Goal: Task Accomplishment & Management: Complete application form

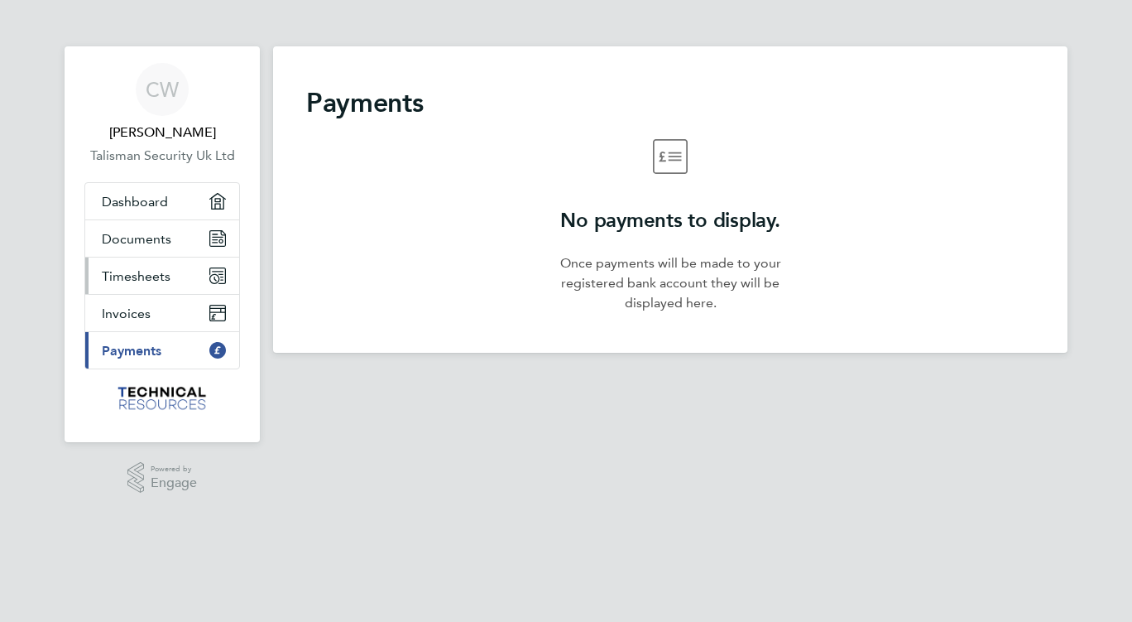
click at [152, 275] on span "Timesheets" at bounding box center [136, 276] width 69 height 16
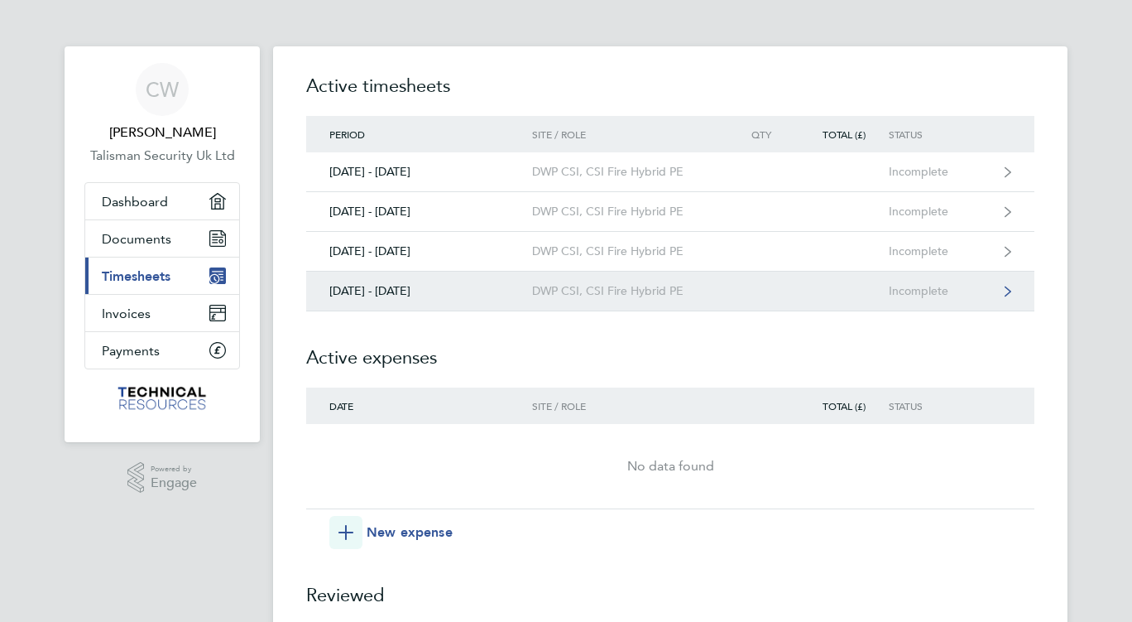
click at [594, 290] on div "DWP CSI, CSI Fire Hybrid PE" at bounding box center [627, 291] width 190 height 14
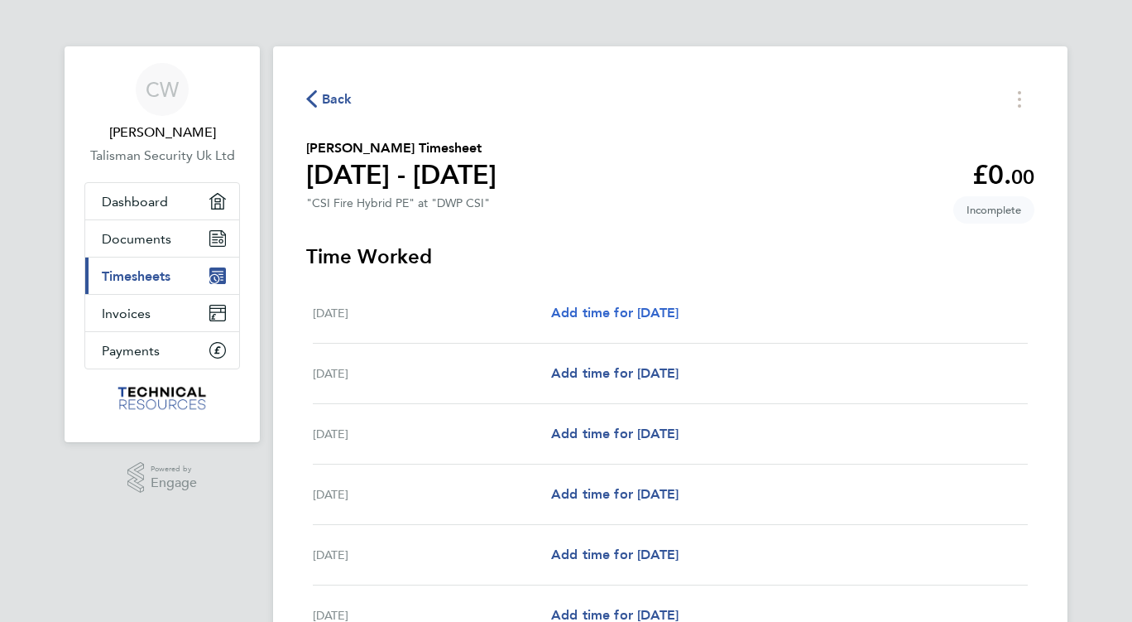
click at [643, 313] on span "Add time for [DATE]" at bounding box center [614, 313] width 127 height 16
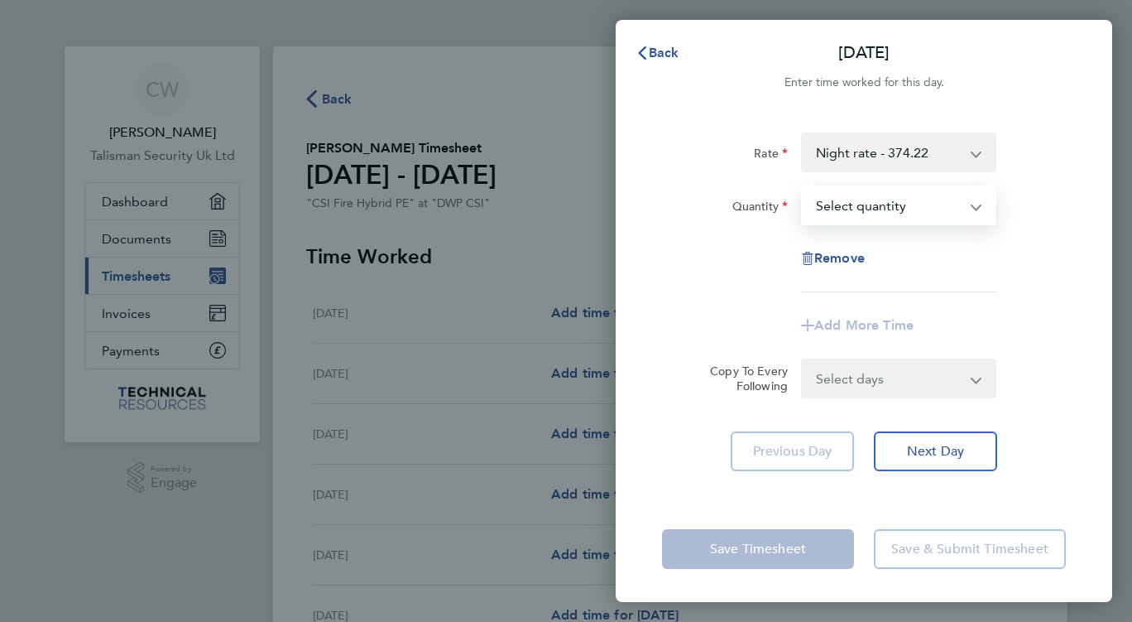
click at [899, 199] on select "Select quantity 0.5 1" at bounding box center [889, 205] width 172 height 36
select select "1"
click at [803, 187] on select "Select quantity 0.5 1" at bounding box center [889, 205] width 172 height 36
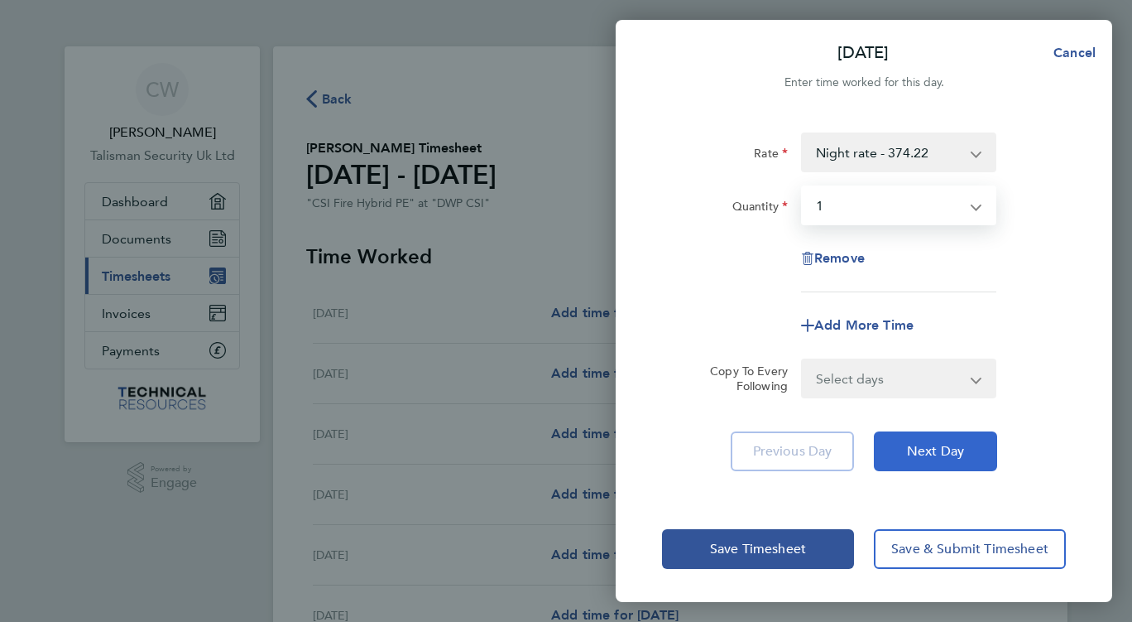
click at [922, 445] on span "Next Day" at bounding box center [935, 451] width 57 height 17
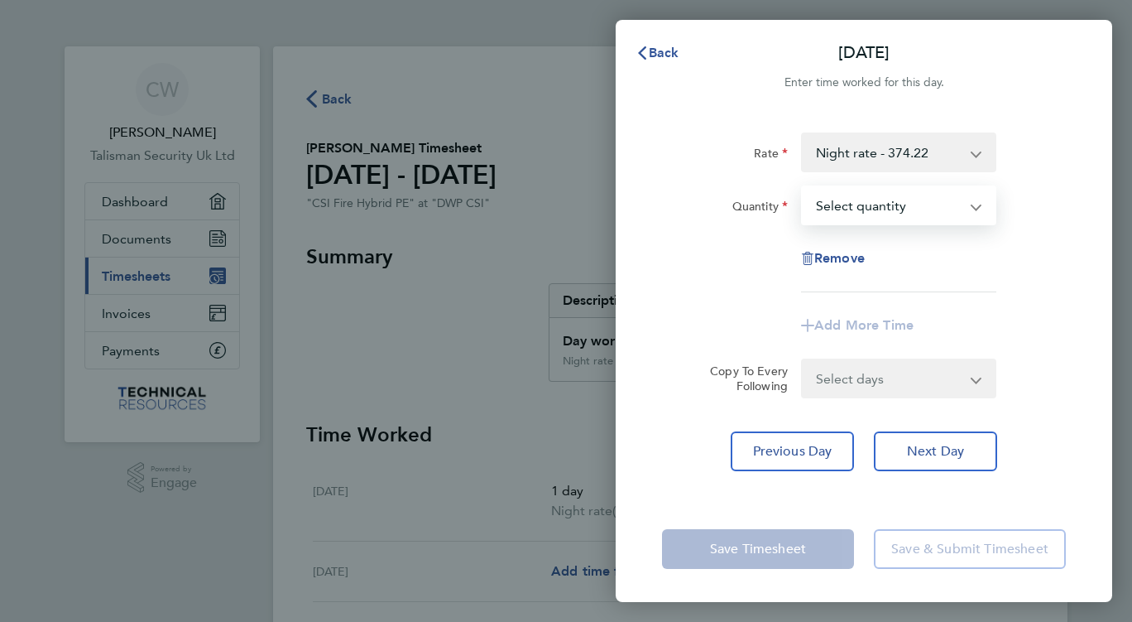
click at [920, 205] on select "Select quantity 0.5 1" at bounding box center [889, 205] width 172 height 36
select select "1"
click at [803, 187] on select "Select quantity 0.5 1" at bounding box center [889, 205] width 172 height 36
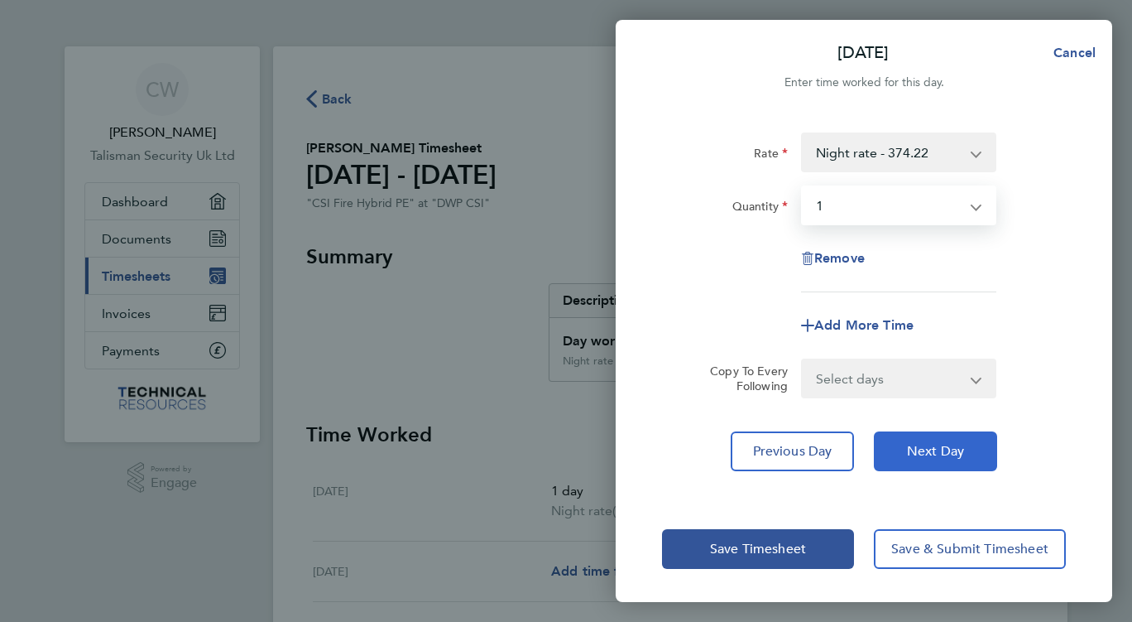
click at [927, 449] on span "Next Day" at bounding box center [935, 451] width 57 height 17
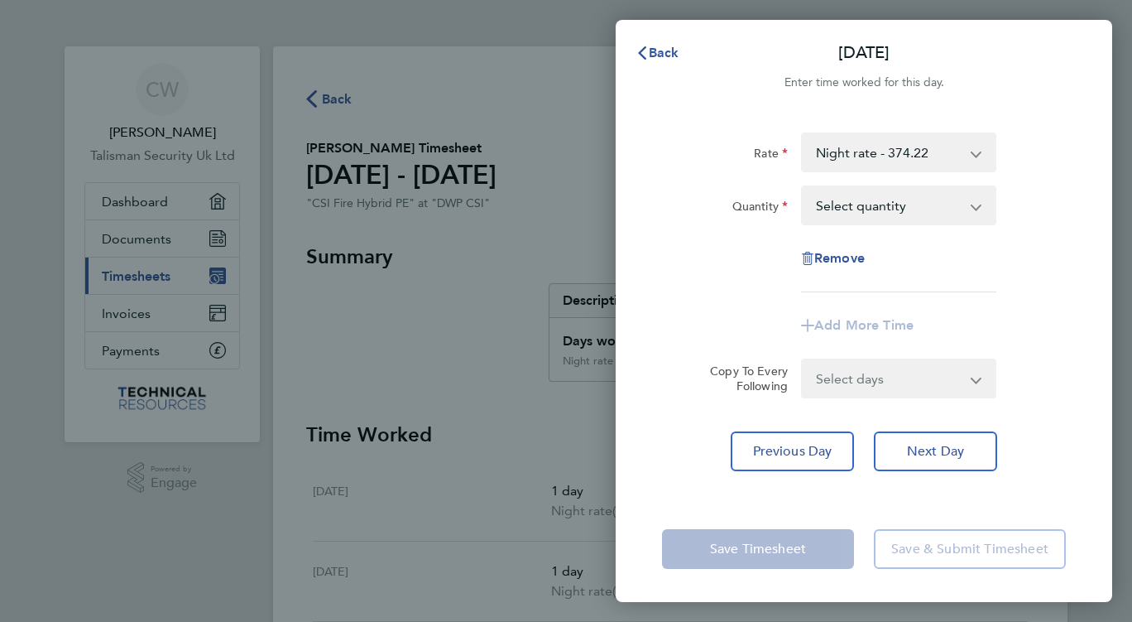
click at [882, 206] on select "Select quantity 0.5 1" at bounding box center [889, 205] width 172 height 36
select select "1"
click at [803, 187] on select "Select quantity 0.5 1" at bounding box center [889, 205] width 172 height 36
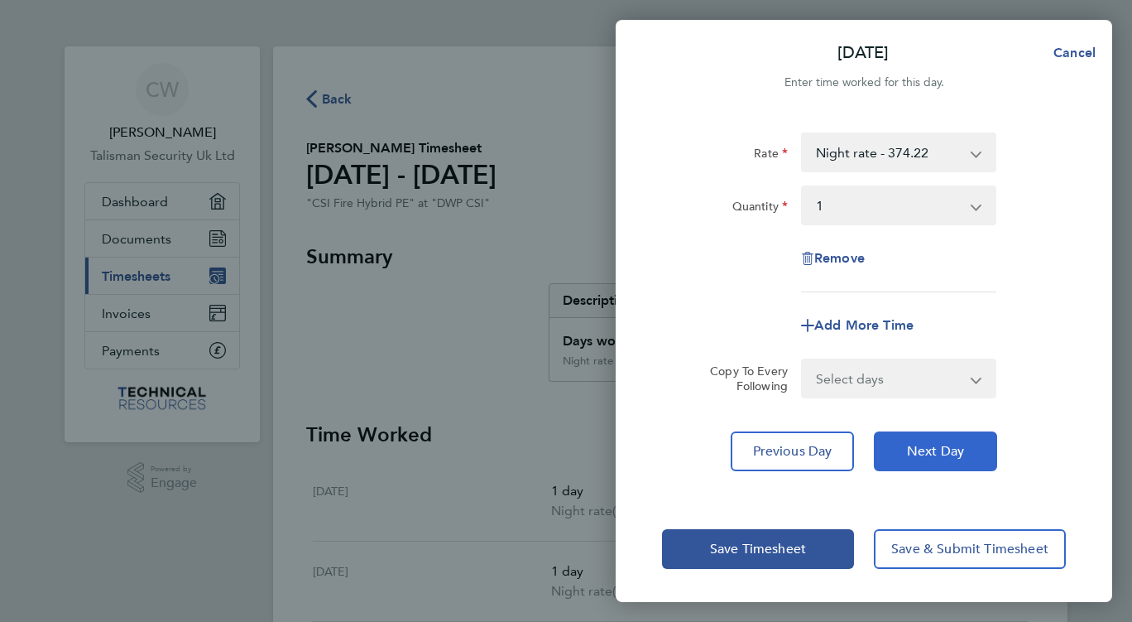
click at [935, 453] on span "Next Day" at bounding box center [935, 451] width 57 height 17
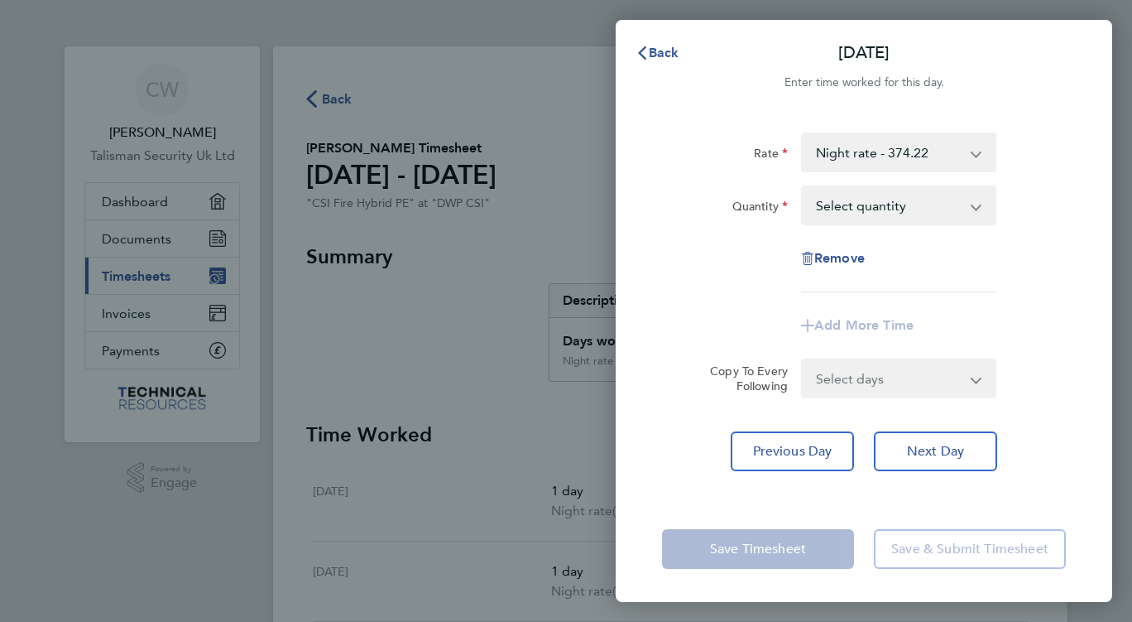
click at [936, 204] on select "Select quantity 0.5 1" at bounding box center [889, 205] width 172 height 36
select select "1"
click at [803, 187] on select "Select quantity 0.5 1" at bounding box center [889, 205] width 172 height 36
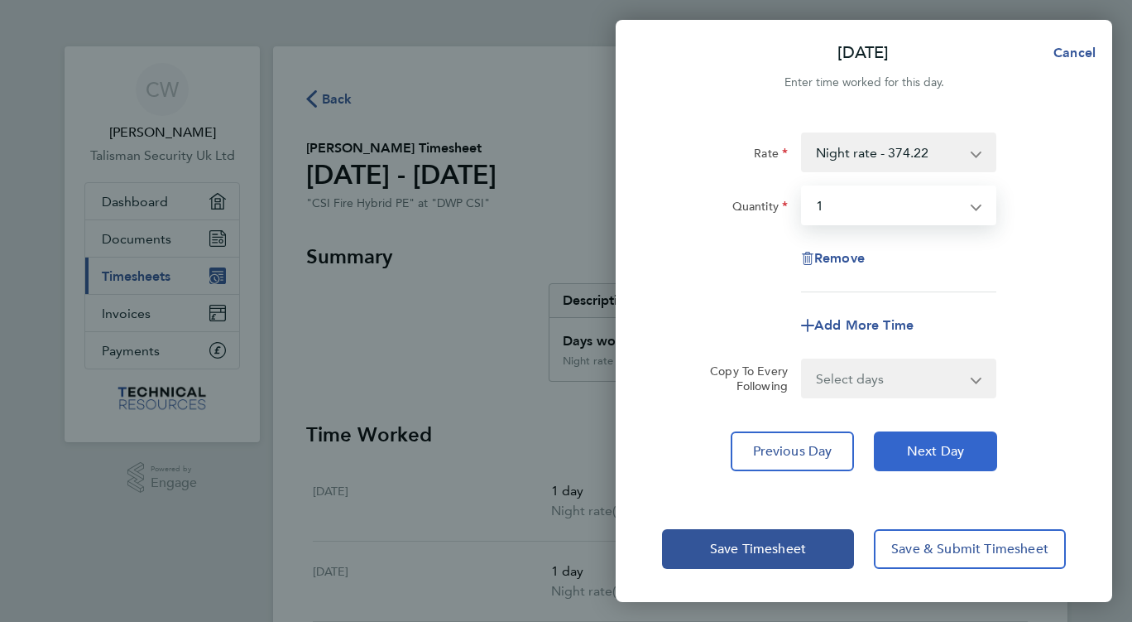
click at [926, 442] on button "Next Day" at bounding box center [935, 451] width 123 height 40
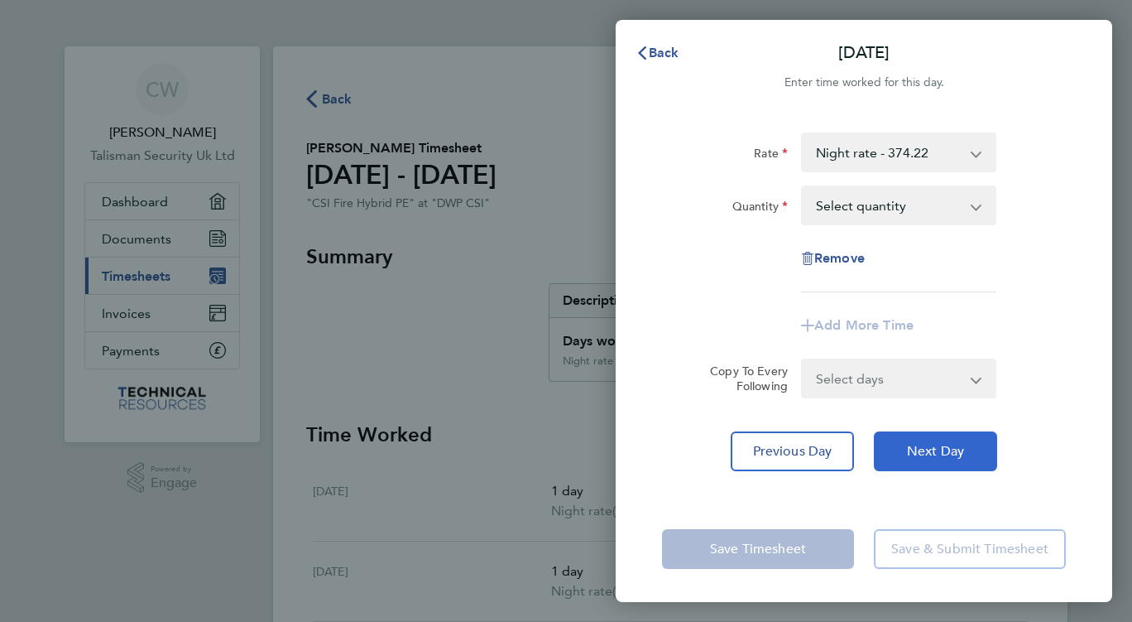
click at [926, 442] on button "Next Day" at bounding box center [935, 451] width 123 height 40
click at [926, 445] on span "Next Day" at bounding box center [935, 451] width 57 height 17
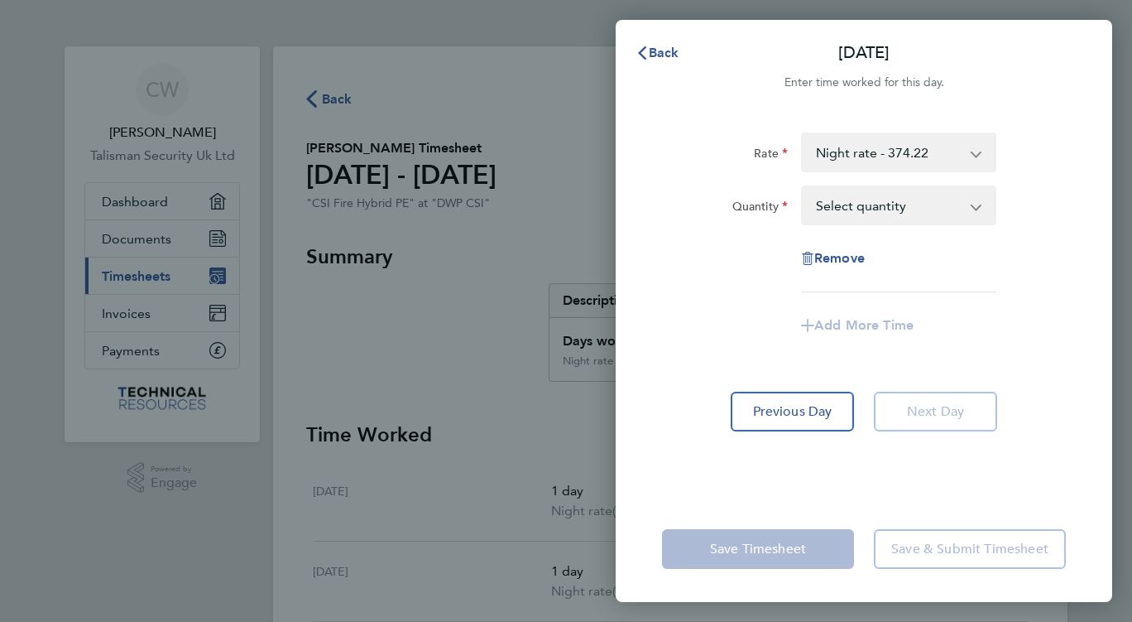
click at [932, 156] on select "Night rate - 374.22 DAY RATE - 339.21 CSI Fire Hybrid PE" at bounding box center [889, 152] width 172 height 36
drag, startPoint x: 928, startPoint y: 169, endPoint x: 916, endPoint y: 205, distance: 38.2
click at [916, 205] on select "Select quantity 0.5 1" at bounding box center [889, 205] width 172 height 36
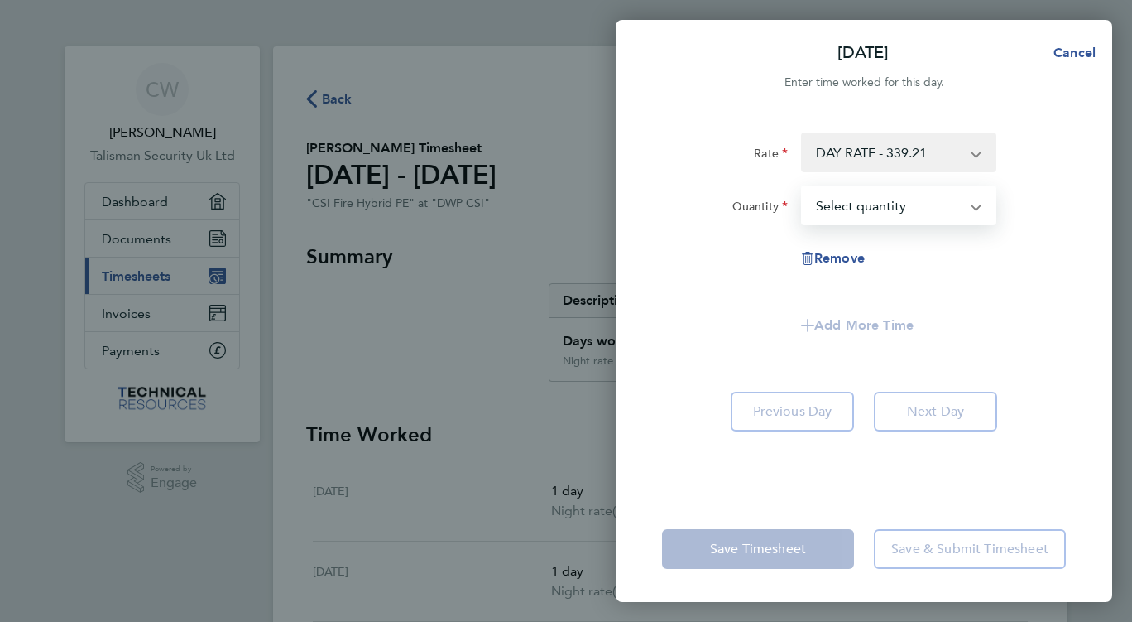
select select "1"
click at [803, 187] on select "Select quantity 0.5 1" at bounding box center [889, 205] width 172 height 36
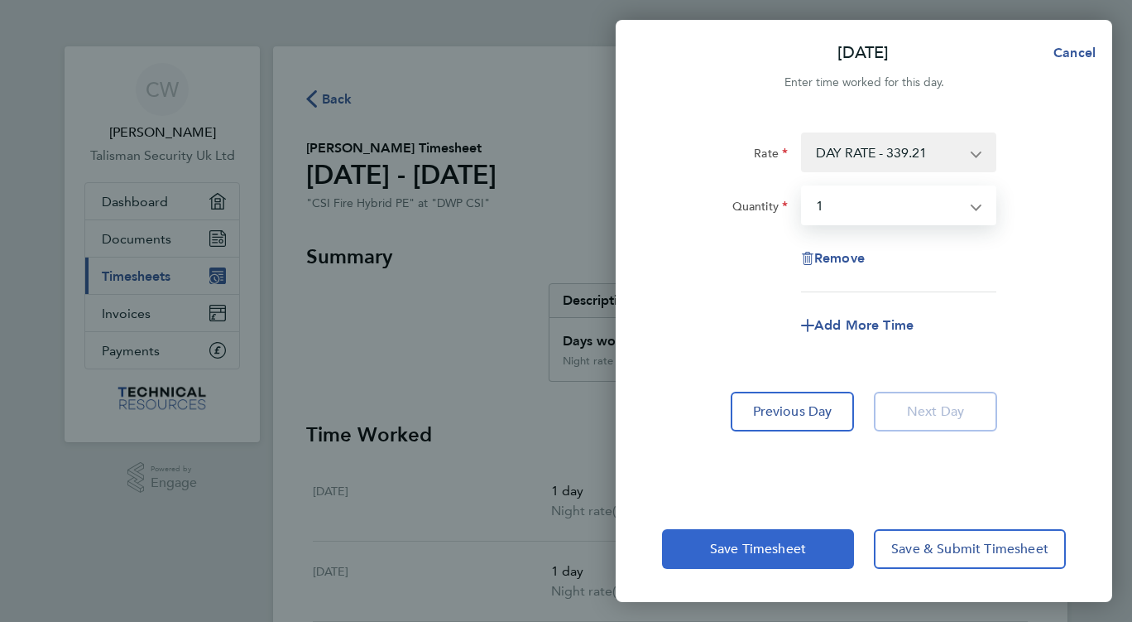
click at [761, 548] on span "Save Timesheet" at bounding box center [758, 548] width 96 height 17
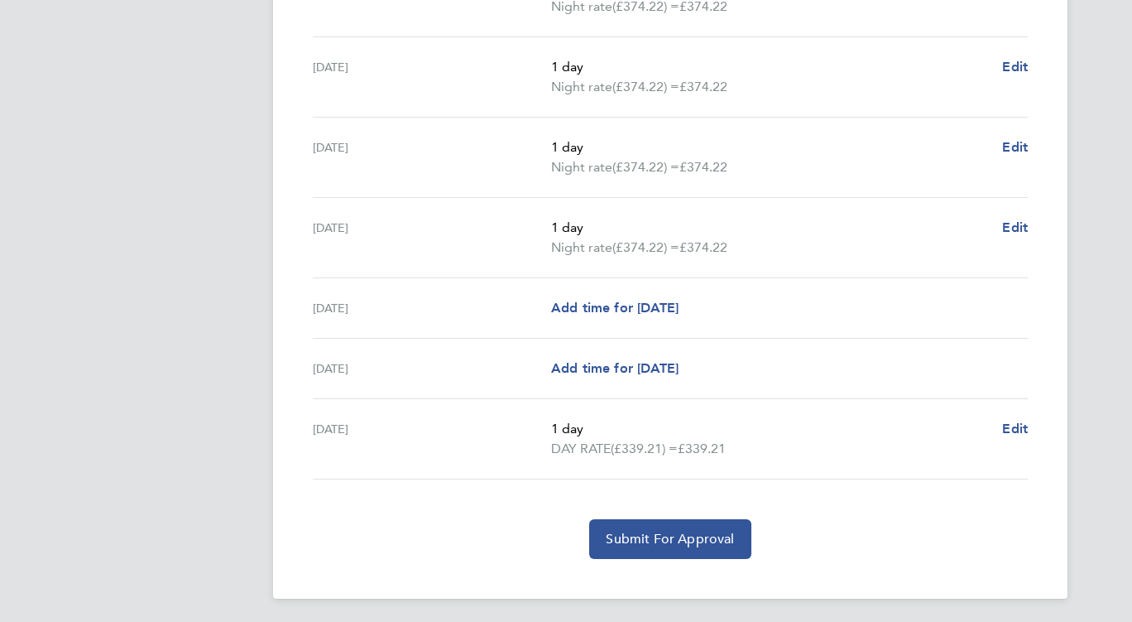
scroll to position [523, 0]
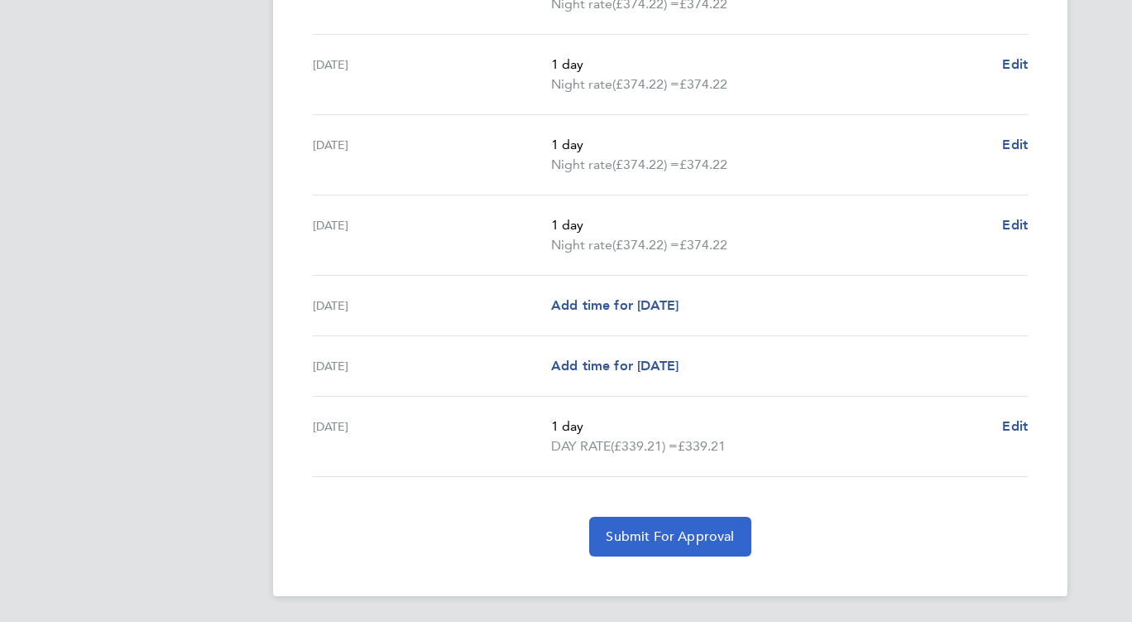
click at [648, 535] on span "Submit For Approval" at bounding box center [670, 536] width 128 height 17
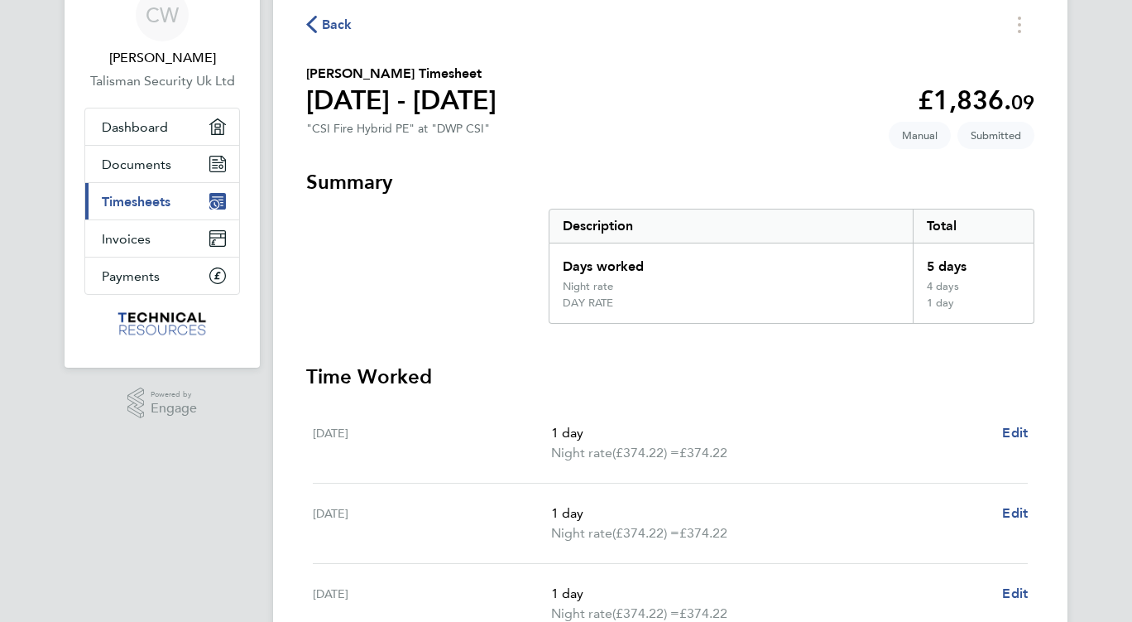
scroll to position [0, 0]
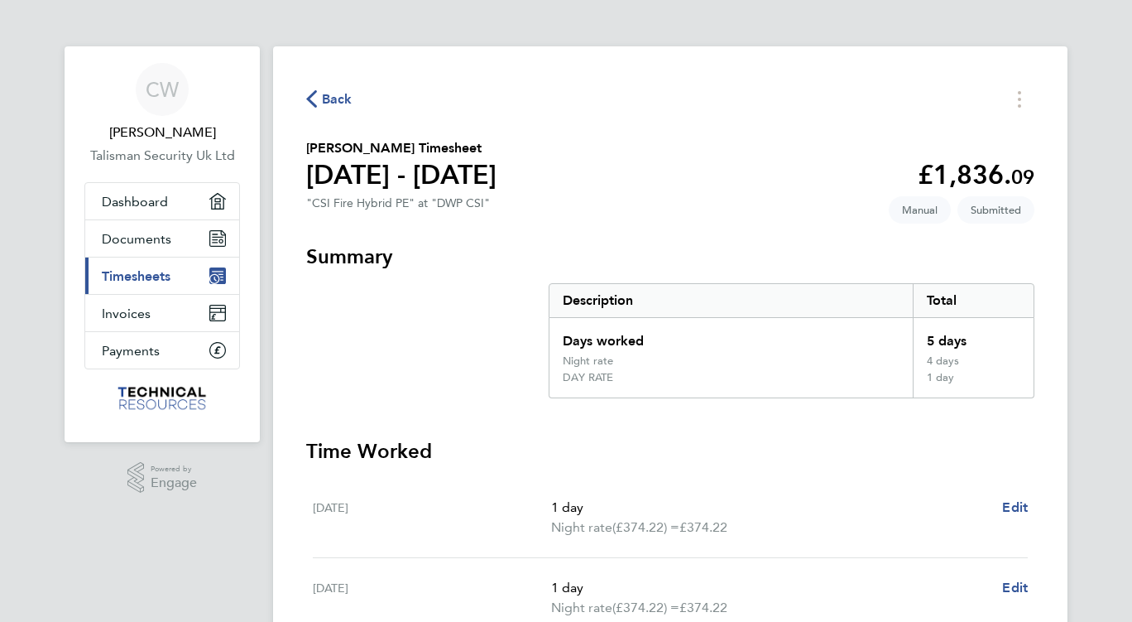
click at [148, 274] on span "Timesheets" at bounding box center [136, 276] width 69 height 16
